Goal: Information Seeking & Learning: Learn about a topic

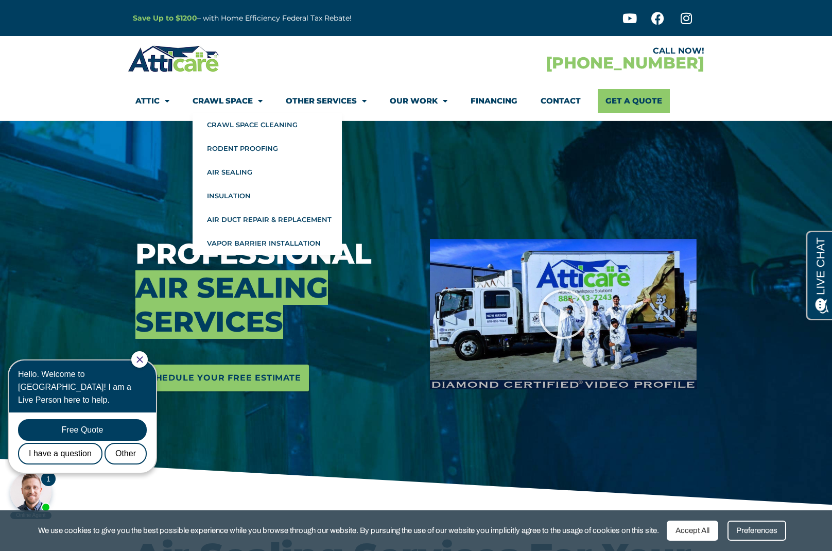
click at [259, 99] on span "Menu" at bounding box center [258, 101] width 10 height 18
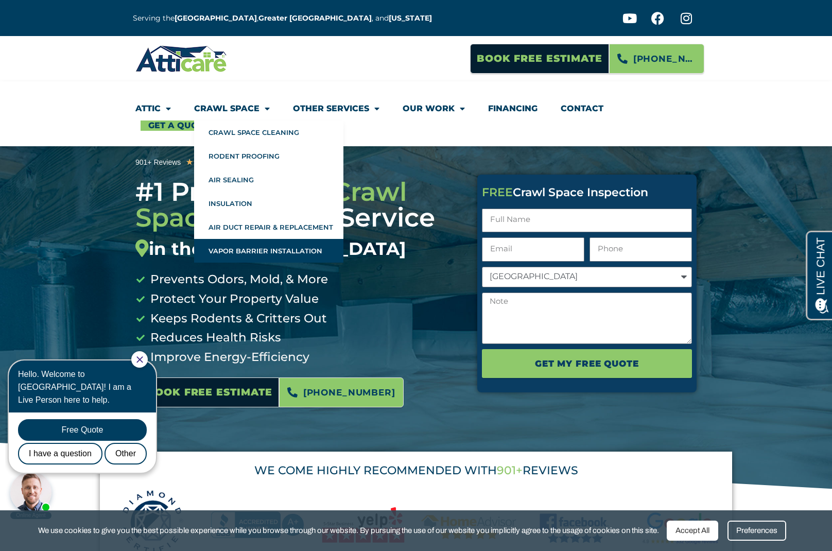
click at [234, 252] on link "Vapor Barrier Installation" at bounding box center [268, 251] width 149 height 24
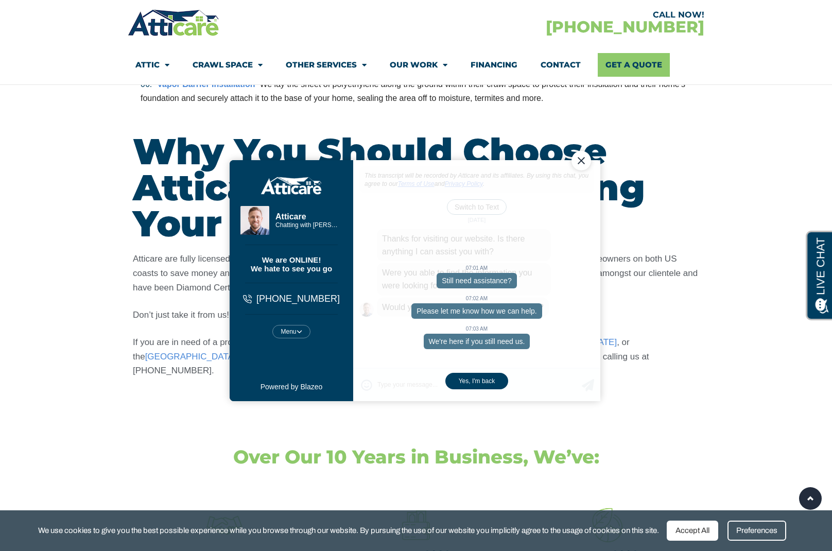
click at [586, 158] on div "Close Chat" at bounding box center [581, 161] width 20 height 20
